Goal: Information Seeking & Learning: Check status

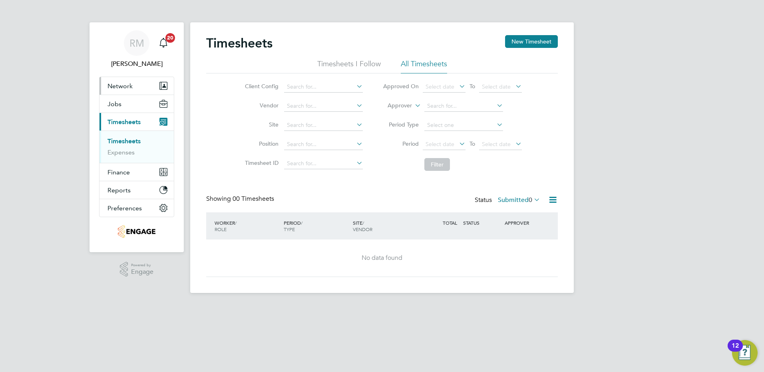
click at [121, 81] on button "Network" at bounding box center [137, 86] width 74 height 18
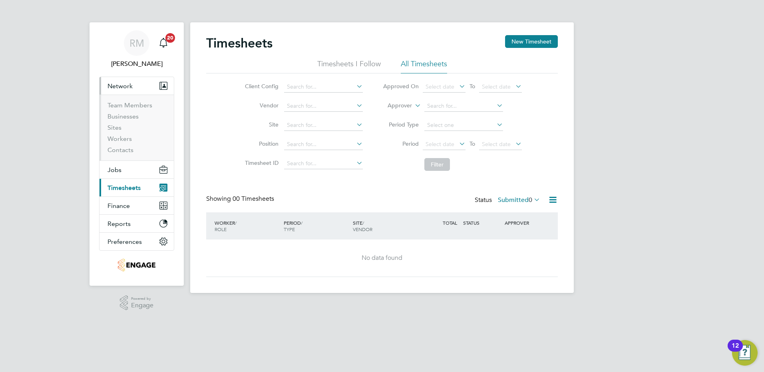
click at [121, 79] on button "Network" at bounding box center [137, 86] width 74 height 18
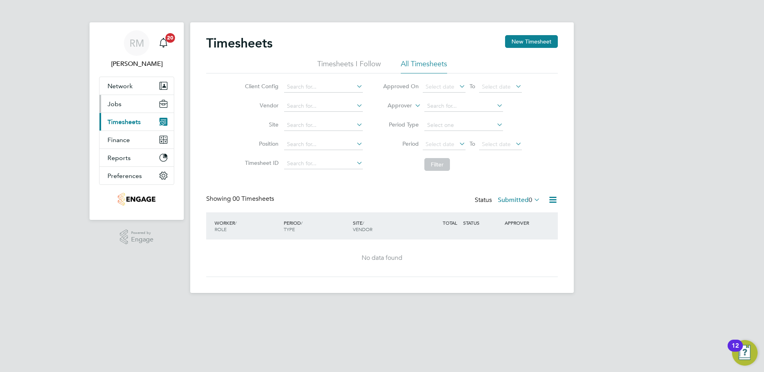
click at [114, 101] on span "Jobs" at bounding box center [115, 104] width 14 height 8
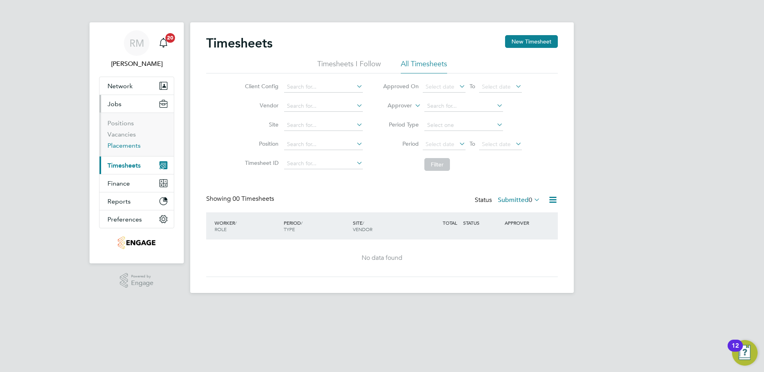
click at [122, 147] on link "Placements" at bounding box center [124, 146] width 33 height 8
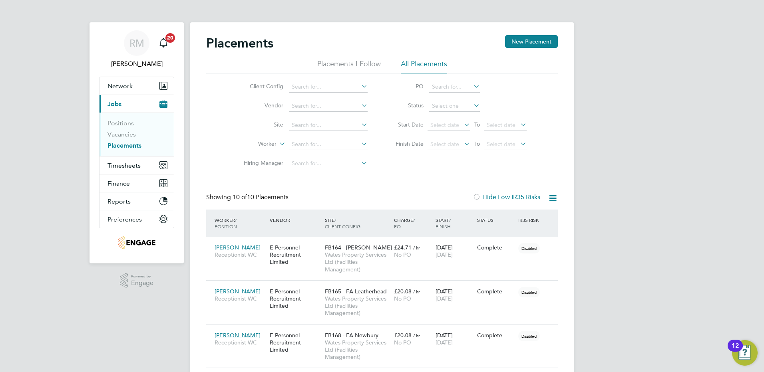
click at [462, 126] on icon at bounding box center [462, 124] width 0 height 11
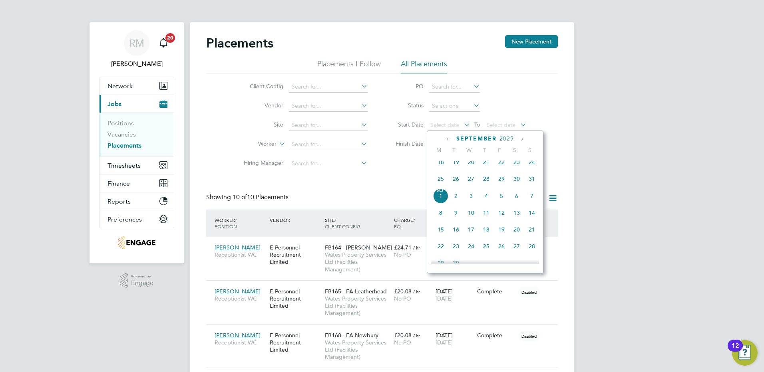
click at [448, 137] on icon at bounding box center [449, 139] width 8 height 9
click at [498, 167] on span "Aug 1" at bounding box center [501, 164] width 15 height 15
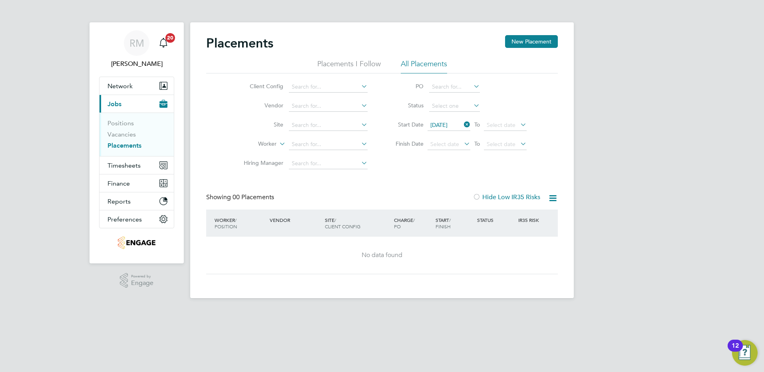
click at [462, 125] on icon at bounding box center [462, 124] width 0 height 11
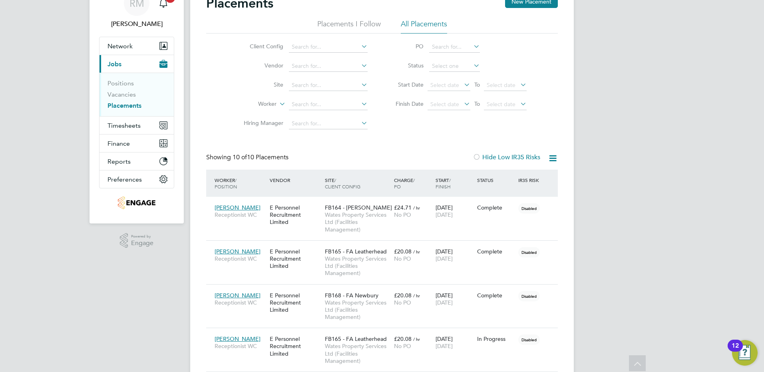
click at [360, 106] on icon at bounding box center [360, 103] width 0 height 11
click at [308, 114] on b "Jeanett" at bounding box center [315, 115] width 46 height 7
type input "Jeanette Poland"
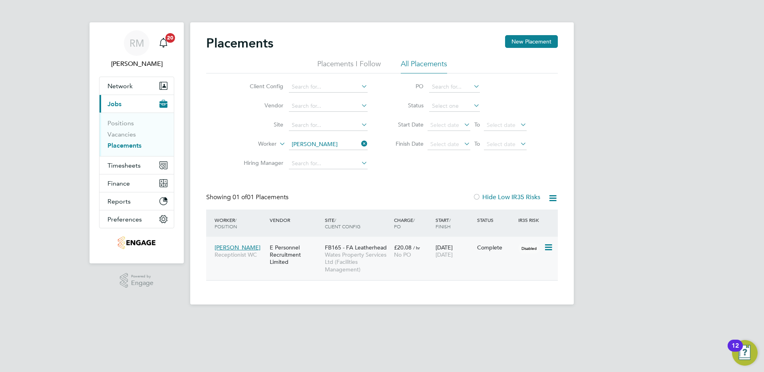
click at [241, 247] on span "Jeanette Poland" at bounding box center [238, 247] width 46 height 7
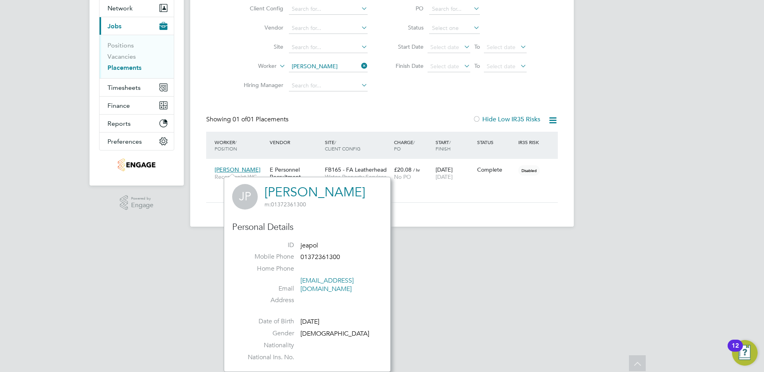
click at [544, 209] on div "Placements New Placement Placements I Follow All Placements Client Config Vendo…" at bounding box center [382, 85] width 384 height 283
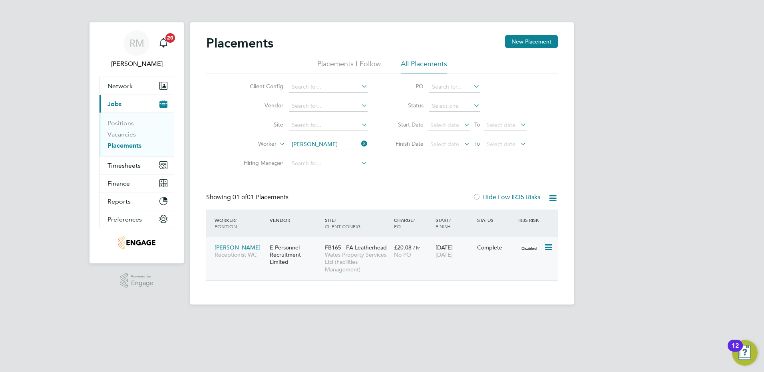
click at [228, 247] on span "Jeanette Poland" at bounding box center [238, 247] width 46 height 7
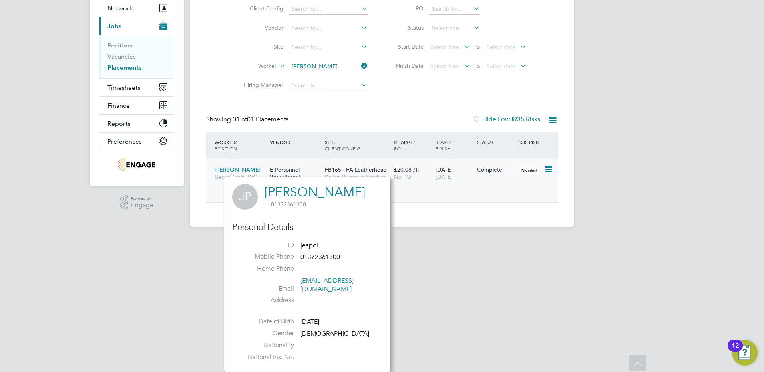
click at [365, 164] on div "FB165 - FA Leatherhead Wates Property Services Ltd (Facilities Management)" at bounding box center [357, 180] width 69 height 37
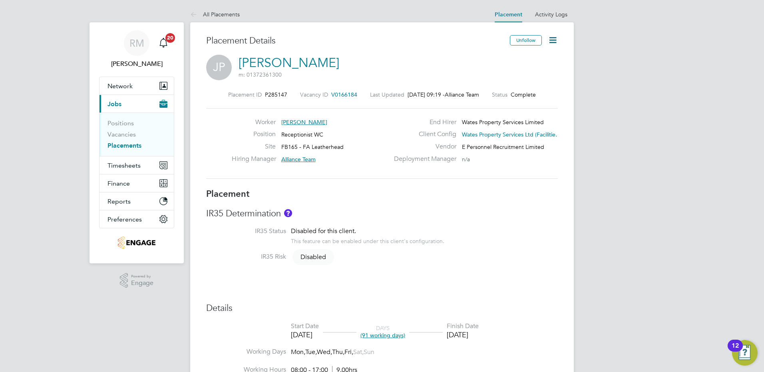
click at [126, 149] on link "Placements" at bounding box center [125, 146] width 34 height 8
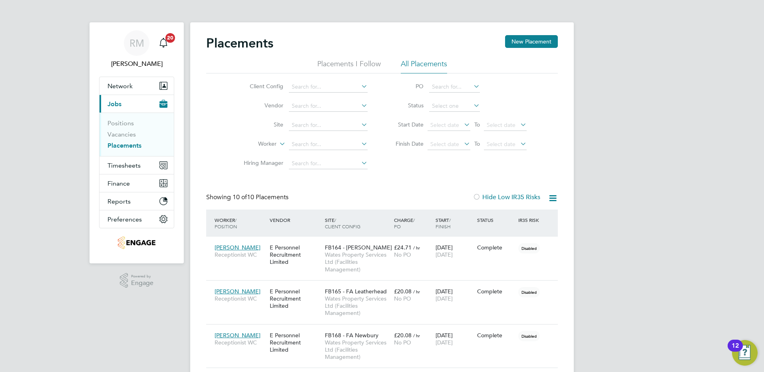
click at [306, 138] on li "Worker" at bounding box center [302, 144] width 150 height 19
click at [306, 145] on input at bounding box center [328, 144] width 79 height 11
click at [297, 151] on li "Lynn Martin" at bounding box center [338, 155] width 99 height 11
click at [298, 152] on b "Lynn" at bounding box center [315, 155] width 46 height 7
type input "[PERSON_NAME]"
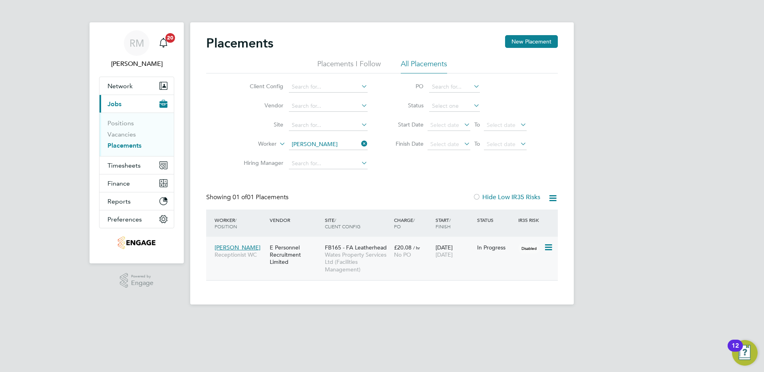
click at [231, 244] on div "Lynn Martin Receptionist WC" at bounding box center [240, 251] width 55 height 22
